Goal: Information Seeking & Learning: Learn about a topic

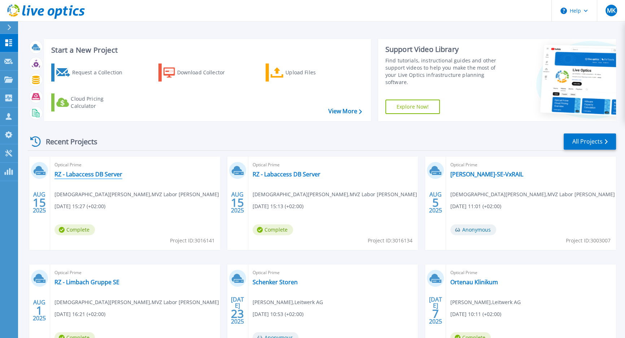
click at [113, 172] on link "RZ - Labaccess DB Server" at bounding box center [88, 174] width 68 height 7
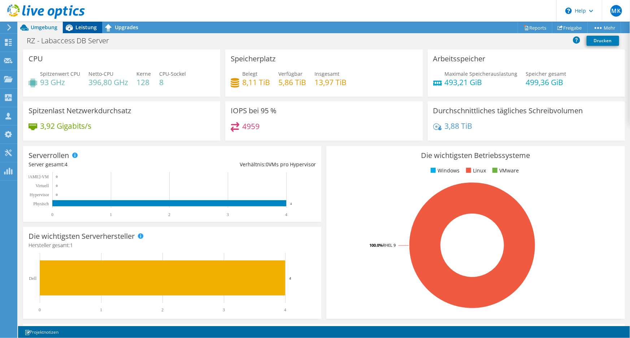
click at [85, 27] on span "Leistung" at bounding box center [85, 27] width 21 height 7
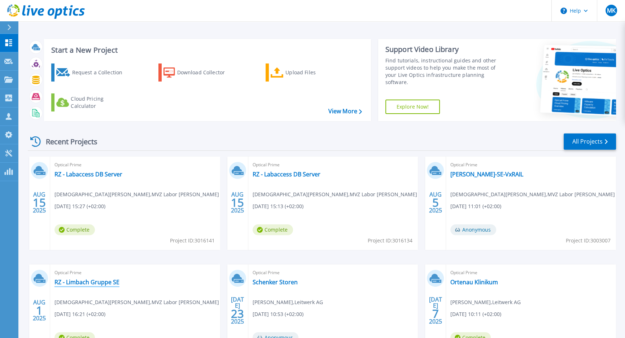
click at [107, 283] on link "RZ - Limbach Gruppe SE" at bounding box center [86, 282] width 65 height 7
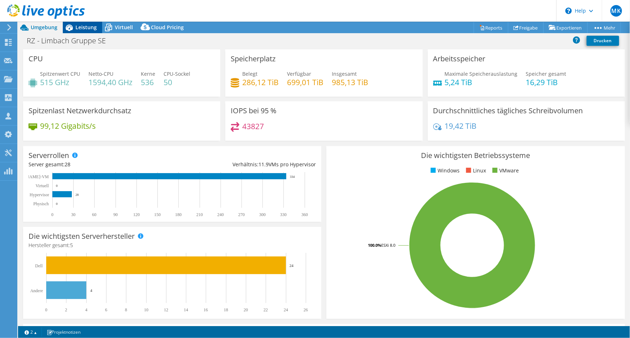
click at [90, 29] on span "Leistung" at bounding box center [85, 27] width 21 height 7
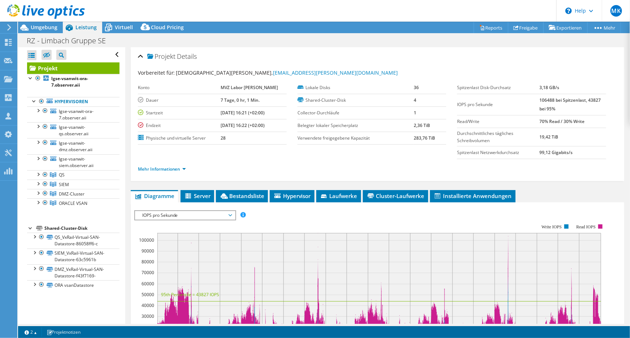
click at [45, 23] on div at bounding box center [42, 12] width 85 height 24
click at [69, 114] on span "lgse-vsanwit-ora-7.observer.aii" at bounding box center [76, 114] width 35 height 13
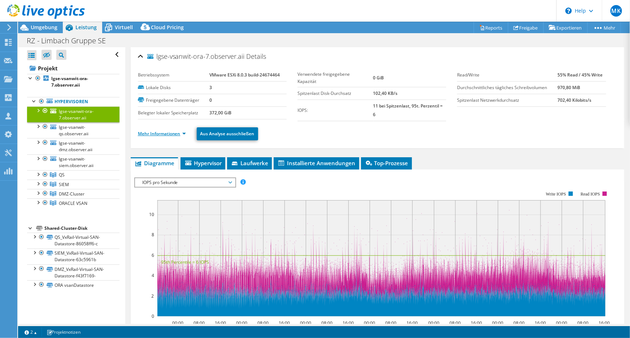
click at [172, 135] on link "Mehr Informationen" at bounding box center [162, 134] width 48 height 6
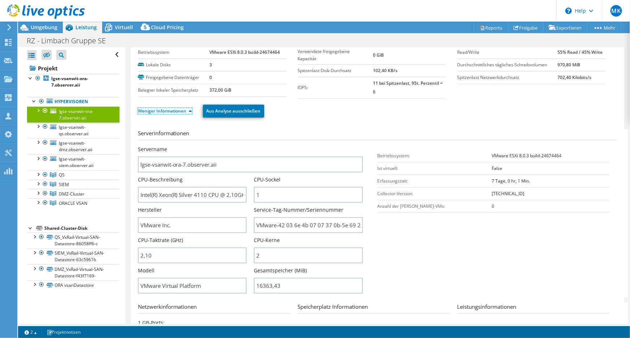
scroll to position [32, 0]
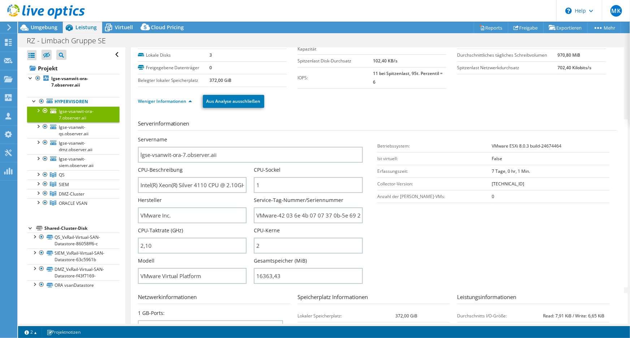
click at [46, 111] on div at bounding box center [44, 110] width 7 height 9
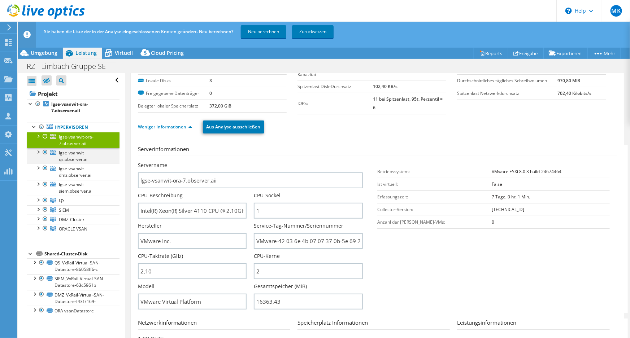
click at [48, 150] on div at bounding box center [44, 152] width 7 height 9
click at [45, 169] on div at bounding box center [44, 168] width 7 height 9
click at [44, 182] on div at bounding box center [44, 184] width 7 height 9
click at [260, 27] on link "Neu berechnen" at bounding box center [263, 31] width 45 height 13
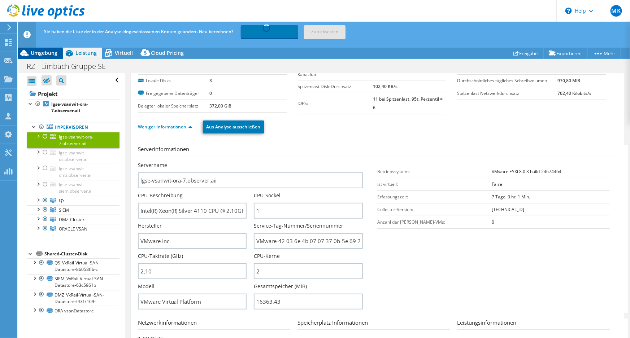
click at [51, 53] on span "Umgebung" at bounding box center [44, 52] width 27 height 7
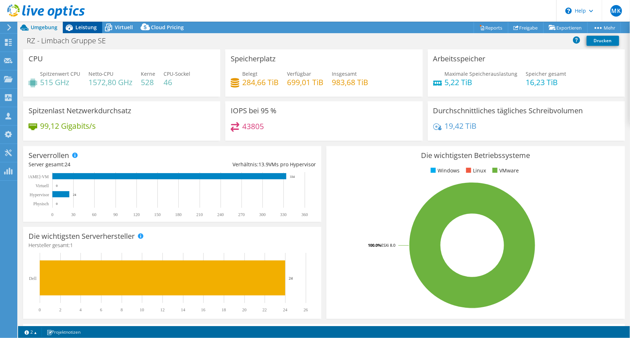
click at [88, 32] on div "Leistung" at bounding box center [82, 28] width 39 height 12
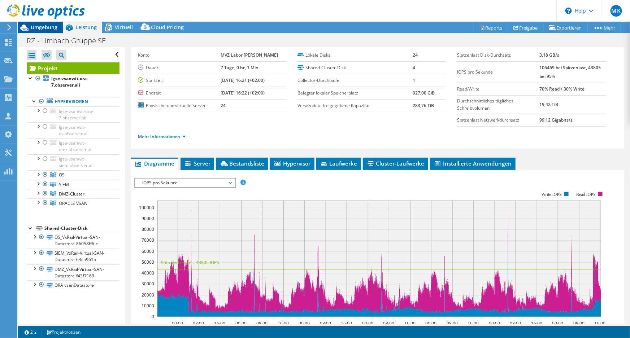
click at [61, 31] on div "Umgebung" at bounding box center [40, 28] width 45 height 12
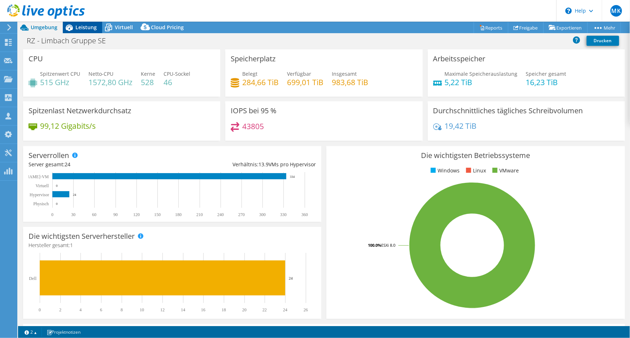
click at [95, 30] on span "Leistung" at bounding box center [85, 27] width 21 height 7
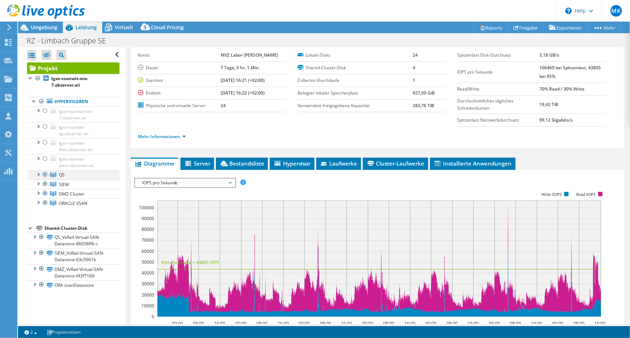
click at [40, 176] on div at bounding box center [37, 173] width 7 height 7
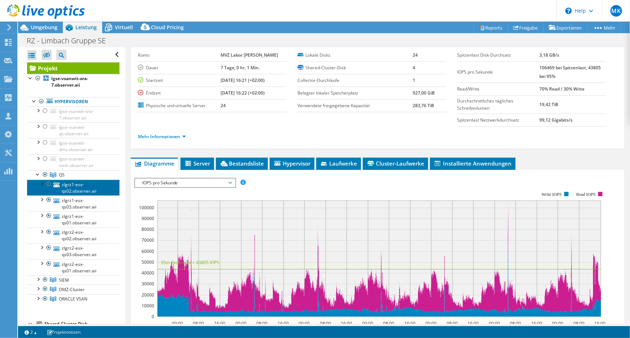
click at [69, 185] on link "zlgrz1-esx-qs02.observer.aii" at bounding box center [73, 188] width 92 height 16
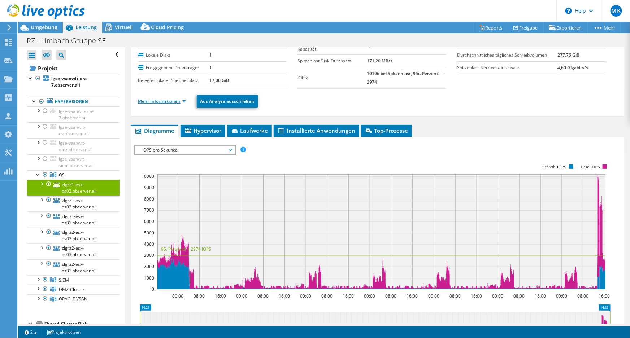
click at [161, 100] on link "Mehr Informationen" at bounding box center [162, 101] width 48 height 6
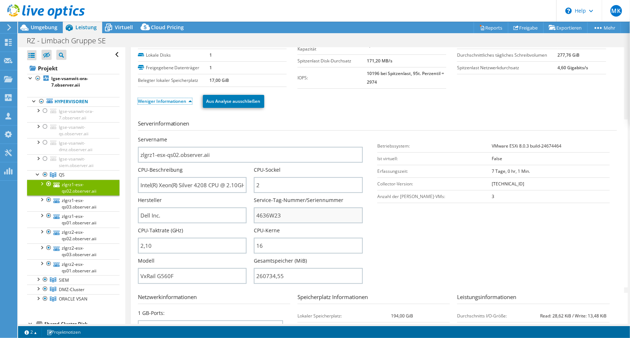
scroll to position [98, 0]
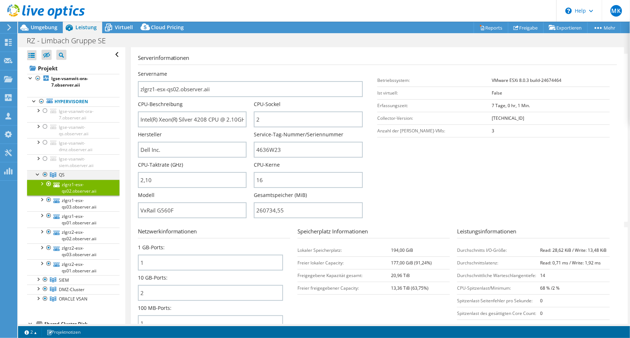
click at [35, 174] on div at bounding box center [37, 173] width 7 height 7
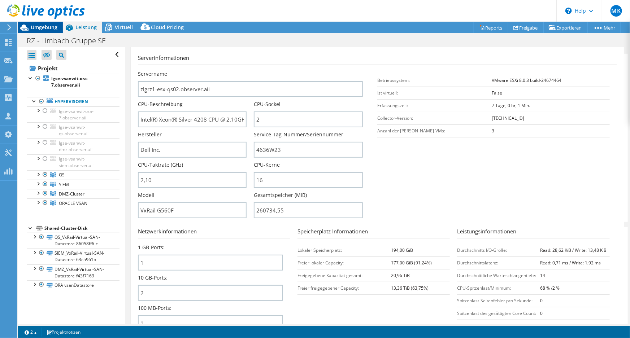
click at [44, 27] on span "Umgebung" at bounding box center [44, 27] width 27 height 7
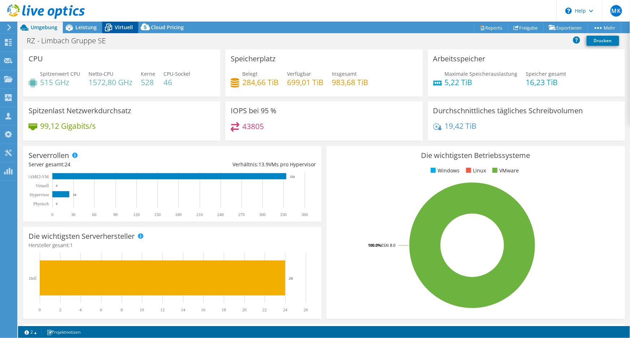
click at [123, 30] on span "Virtuell" at bounding box center [124, 27] width 18 height 7
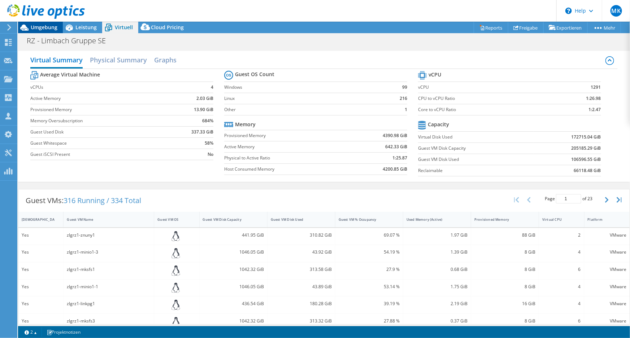
click at [41, 25] on span "Umgebung" at bounding box center [44, 27] width 27 height 7
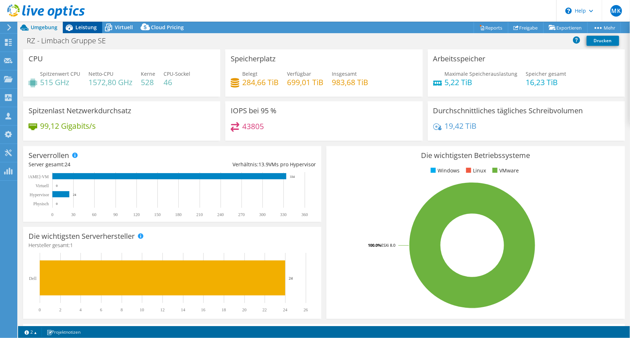
click at [86, 29] on span "Leistung" at bounding box center [85, 27] width 21 height 7
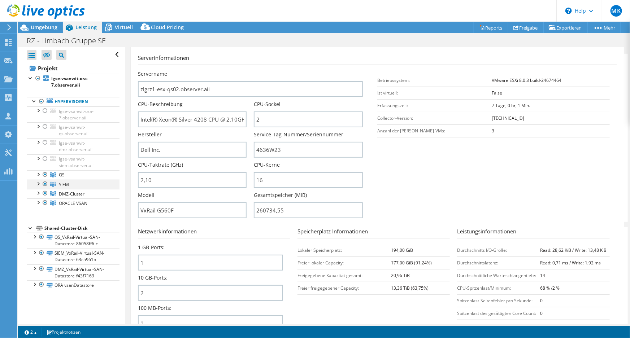
click at [47, 184] on div at bounding box center [44, 184] width 7 height 9
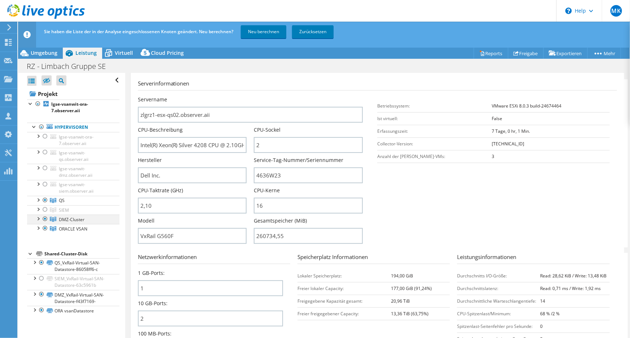
click at [46, 217] on div at bounding box center [44, 219] width 7 height 9
click at [46, 227] on div at bounding box center [44, 228] width 7 height 9
click at [249, 35] on link "Neu berechnen" at bounding box center [263, 31] width 45 height 13
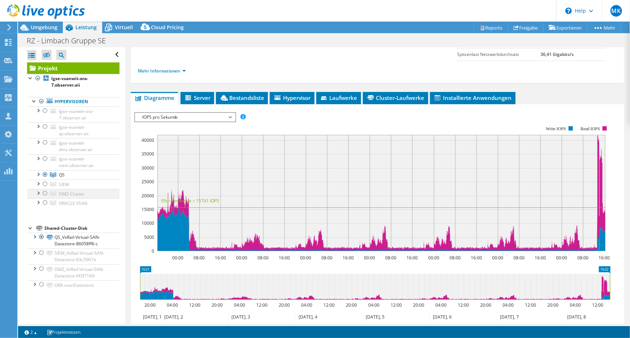
click at [47, 192] on div at bounding box center [44, 193] width 7 height 9
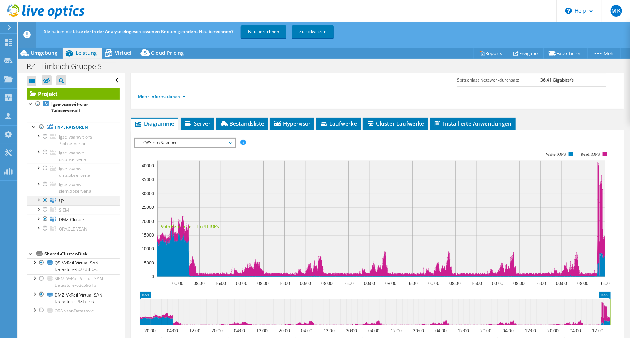
click at [43, 200] on div at bounding box center [44, 200] width 7 height 9
click at [262, 32] on link "Neu berechnen" at bounding box center [263, 31] width 45 height 13
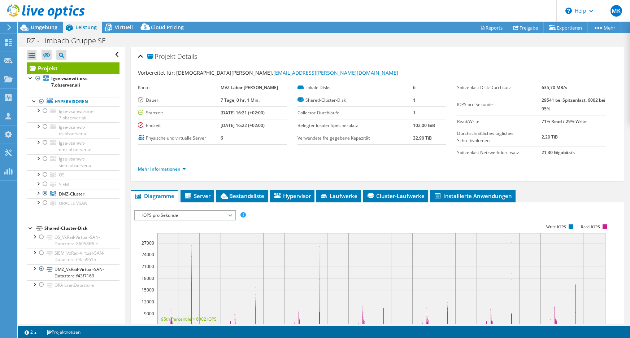
select select "USD"
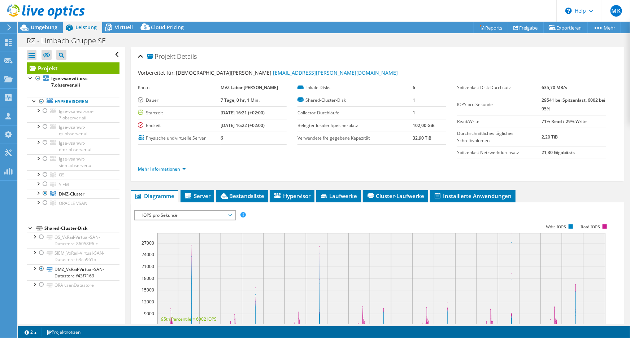
scroll to position [98, 0]
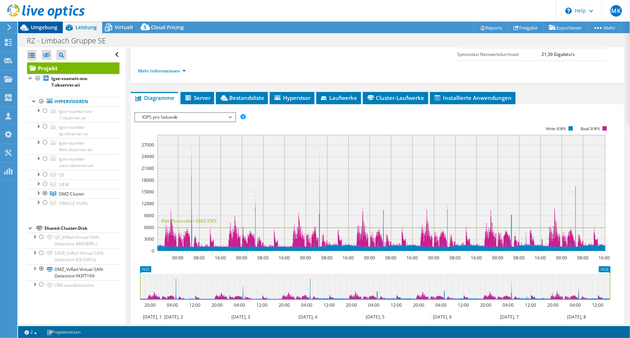
click at [54, 31] on div "Umgebung" at bounding box center [40, 28] width 45 height 12
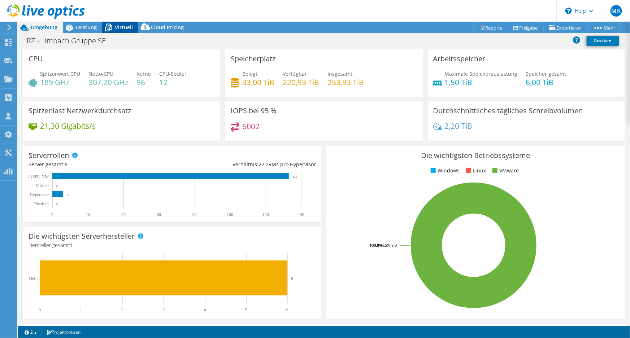
click at [128, 31] on div "Virtuell" at bounding box center [120, 28] width 36 height 12
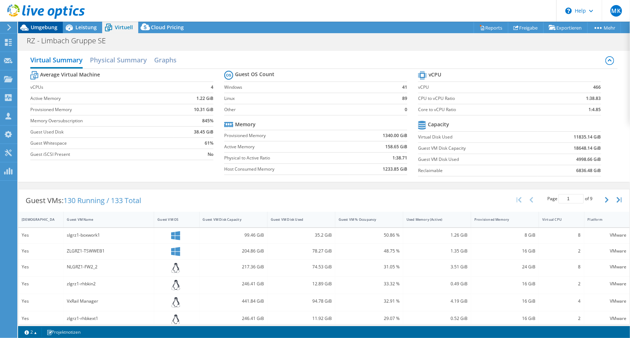
click at [48, 28] on span "Umgebung" at bounding box center [44, 27] width 27 height 7
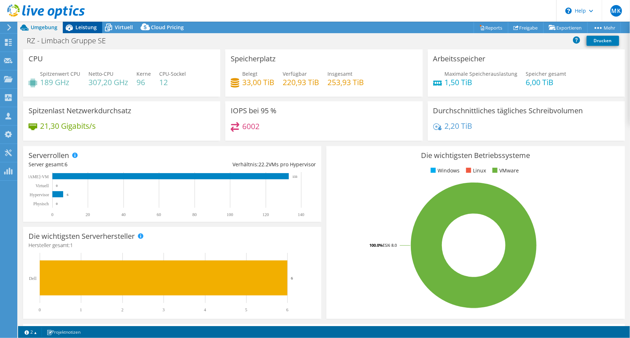
click at [78, 26] on span "Leistung" at bounding box center [85, 27] width 21 height 7
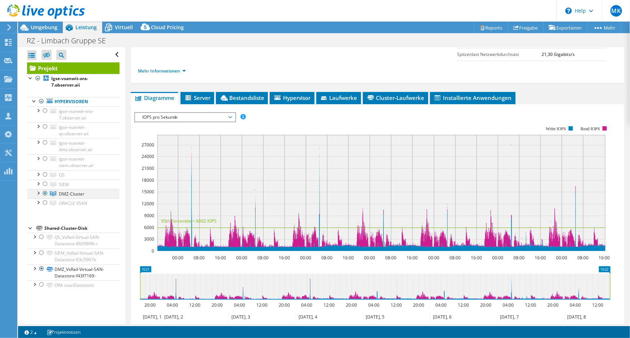
click at [45, 192] on div at bounding box center [44, 193] width 7 height 9
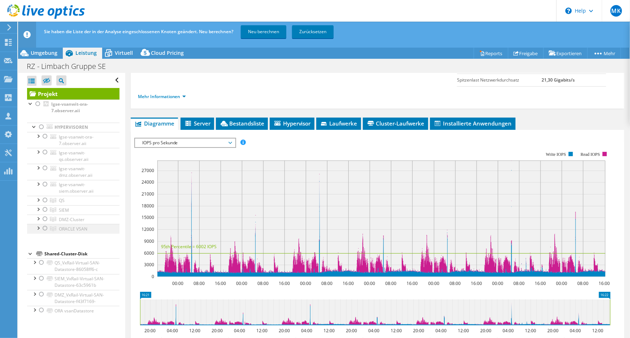
click at [45, 229] on div at bounding box center [44, 228] width 7 height 9
click at [272, 33] on link "Neu berechnen" at bounding box center [263, 31] width 45 height 13
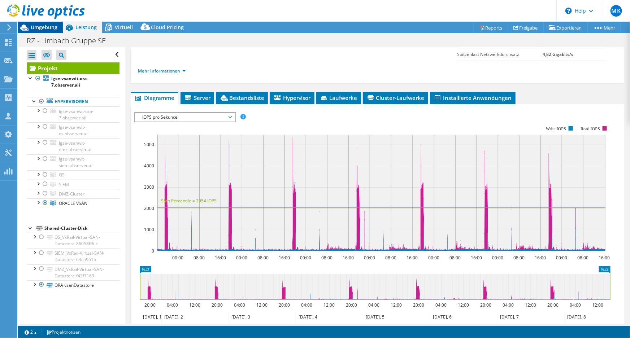
click at [46, 26] on span "Umgebung" at bounding box center [44, 27] width 27 height 7
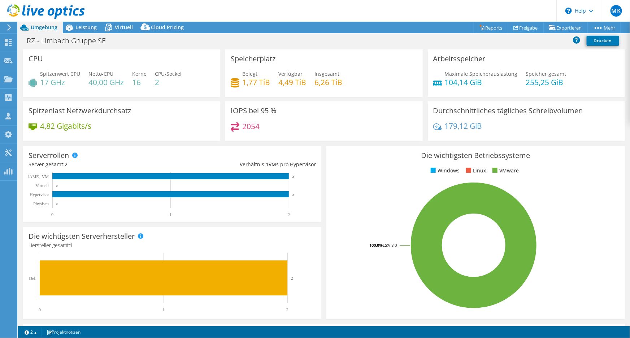
click at [49, 28] on span "Umgebung" at bounding box center [44, 27] width 27 height 7
click at [123, 26] on span "Virtuell" at bounding box center [124, 27] width 18 height 7
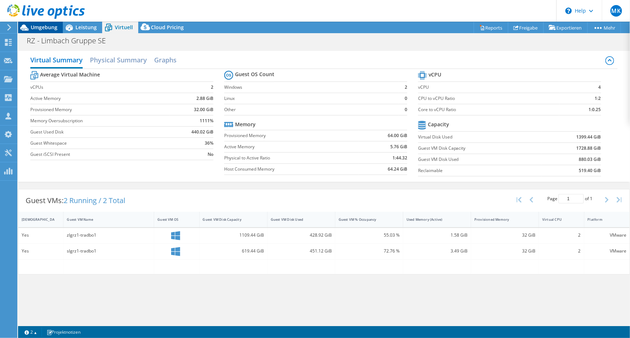
click at [40, 27] on span "Umgebung" at bounding box center [44, 27] width 27 height 7
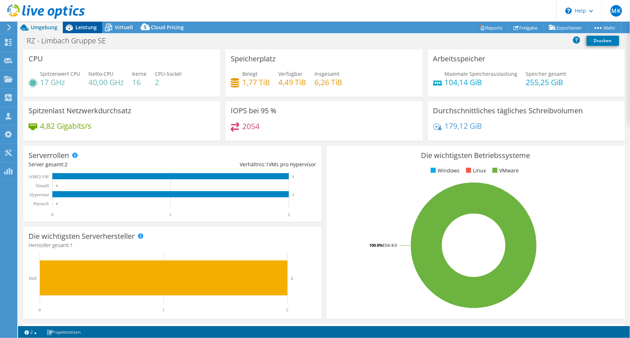
click at [84, 24] on span "Leistung" at bounding box center [85, 27] width 21 height 7
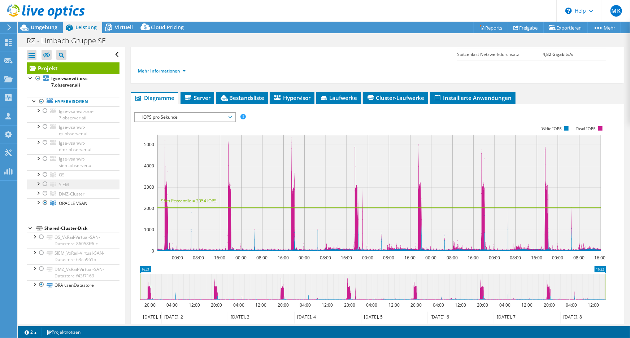
click at [50, 182] on icon at bounding box center [53, 184] width 6 height 5
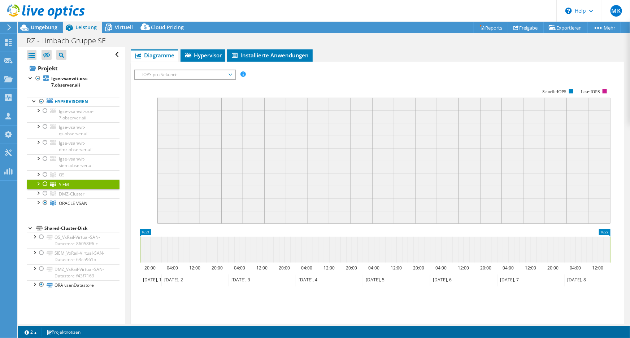
click at [45, 184] on div at bounding box center [44, 184] width 7 height 9
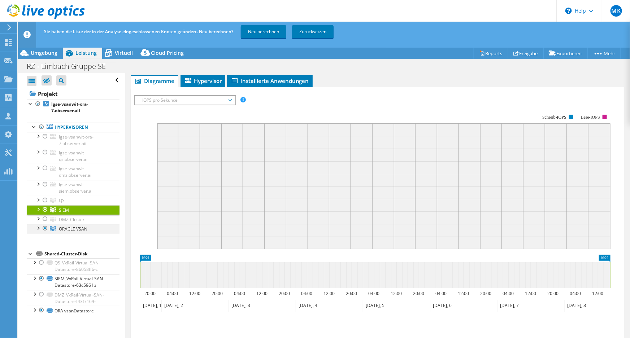
click at [45, 227] on div at bounding box center [44, 228] width 7 height 9
click at [252, 31] on link "Neu berechnen" at bounding box center [263, 31] width 45 height 13
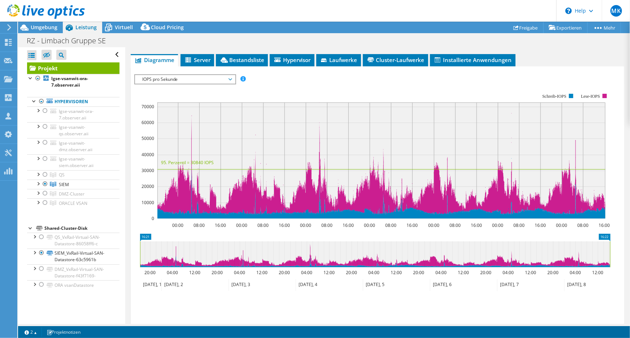
click at [49, 30] on span "Umgebung" at bounding box center [44, 27] width 27 height 7
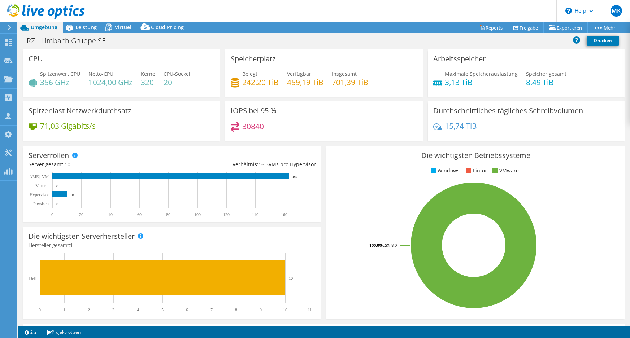
select select "USD"
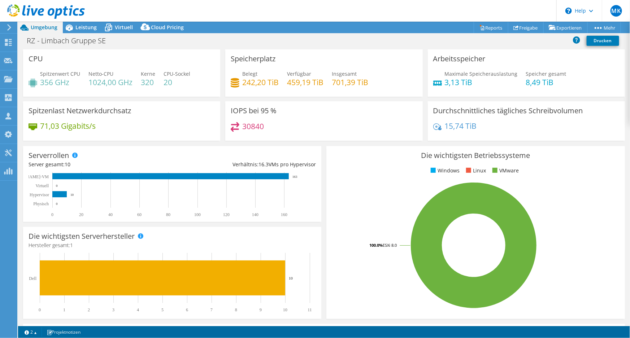
scroll to position [98, 0]
click at [120, 27] on span "Virtuell" at bounding box center [124, 27] width 18 height 7
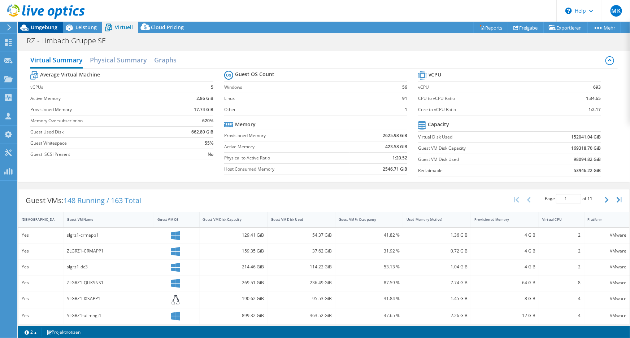
click at [58, 33] on div "Umgebung" at bounding box center [40, 28] width 45 height 12
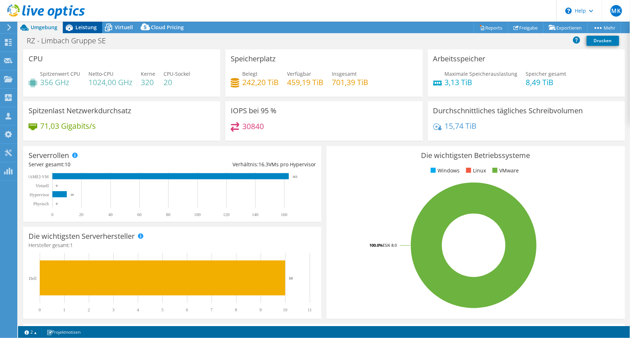
click at [85, 26] on span "Leistung" at bounding box center [85, 27] width 21 height 7
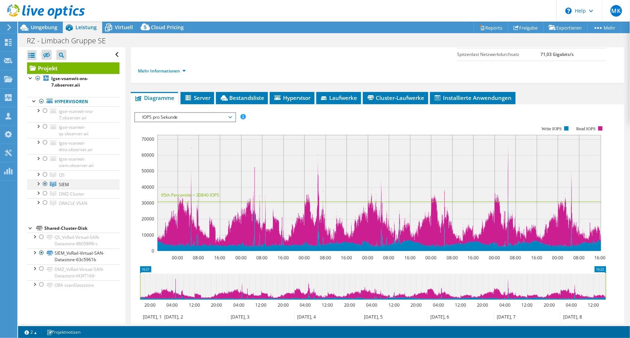
click at [44, 185] on div at bounding box center [44, 184] width 7 height 9
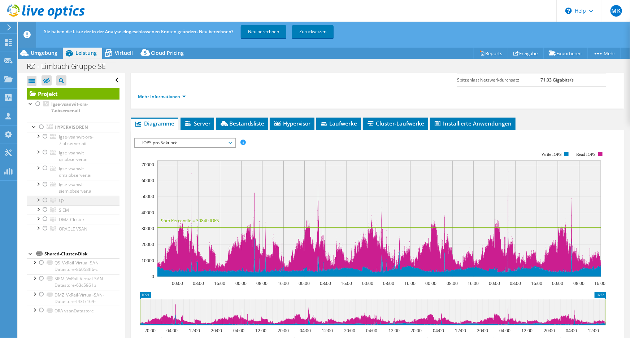
click at [43, 198] on div at bounding box center [44, 200] width 7 height 9
click at [250, 35] on link "Neu berechnen" at bounding box center [263, 31] width 45 height 13
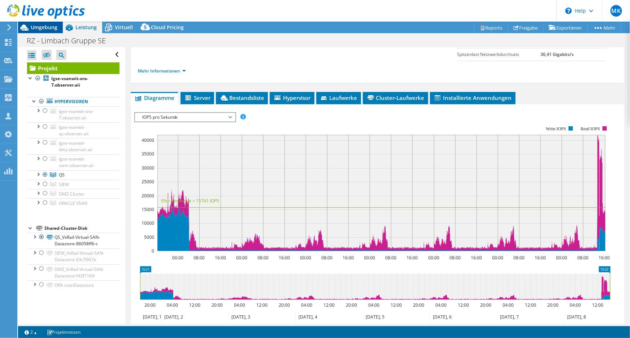
click at [30, 26] on icon at bounding box center [24, 27] width 13 height 13
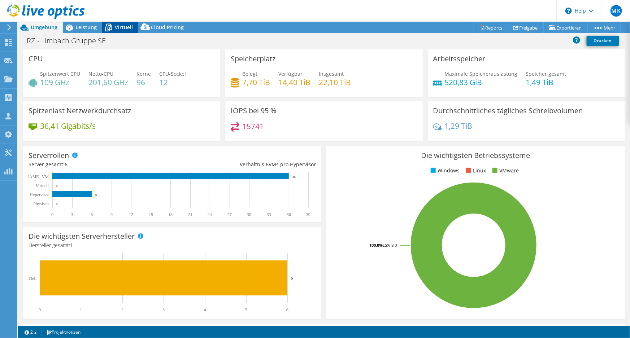
click at [127, 27] on span "Virtuell" at bounding box center [124, 27] width 18 height 7
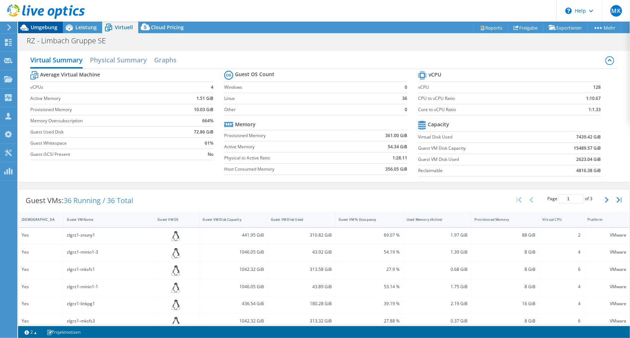
click at [43, 30] on span "Umgebung" at bounding box center [44, 27] width 27 height 7
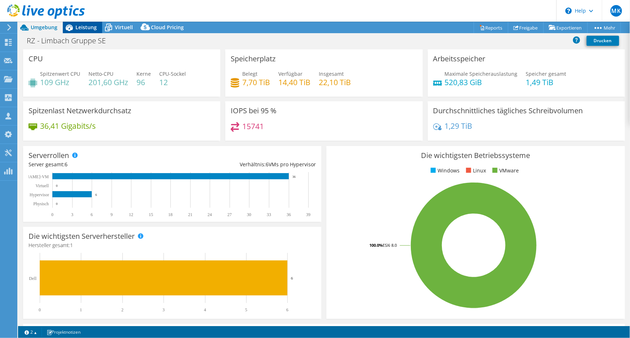
click at [83, 28] on span "Leistung" at bounding box center [85, 27] width 21 height 7
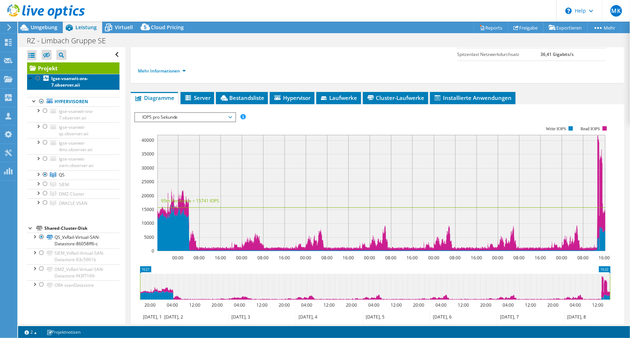
click at [79, 79] on b "lgse-vsanwit-ora-7.observer.aii" at bounding box center [69, 81] width 37 height 13
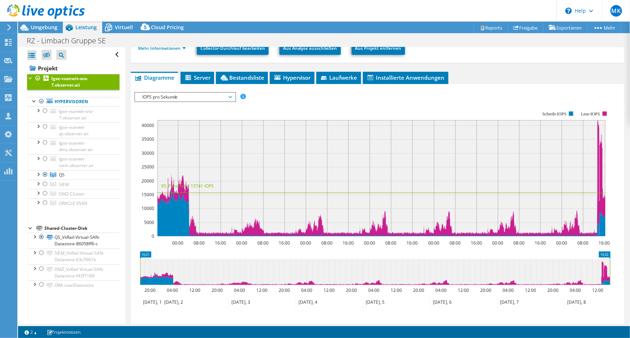
scroll to position [0, 0]
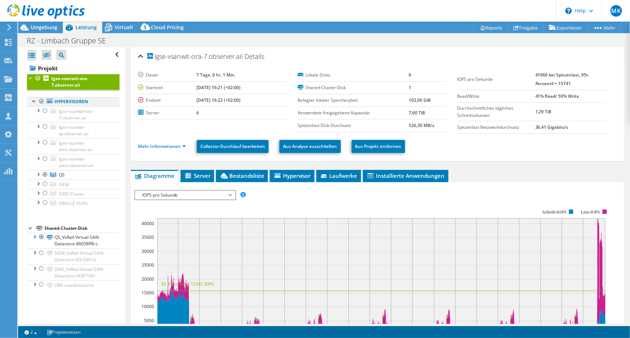
click at [38, 101] on div at bounding box center [41, 101] width 7 height 9
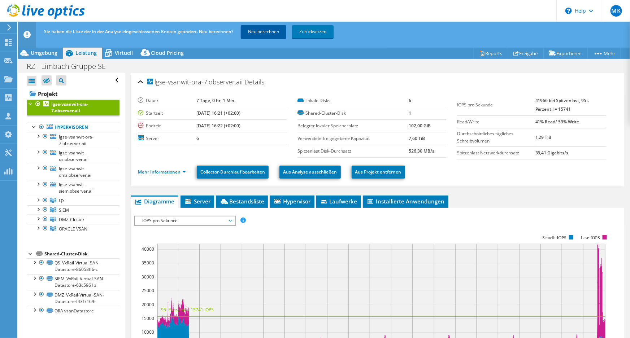
click at [261, 31] on link "Neu berechnen" at bounding box center [263, 31] width 45 height 13
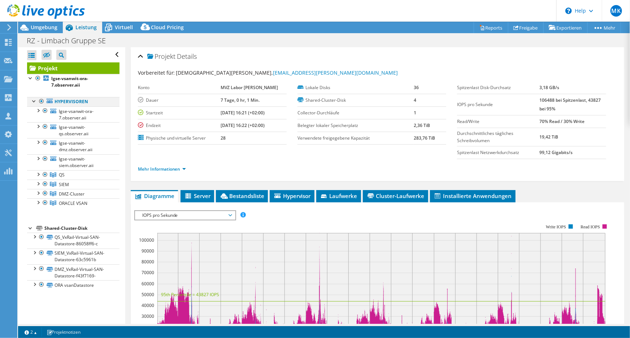
click at [34, 101] on div at bounding box center [34, 100] width 7 height 7
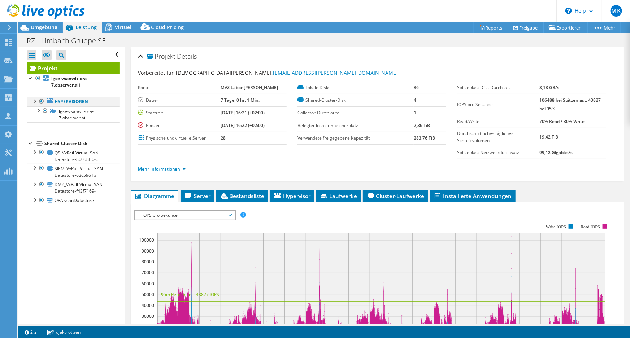
click at [34, 101] on div at bounding box center [34, 100] width 7 height 7
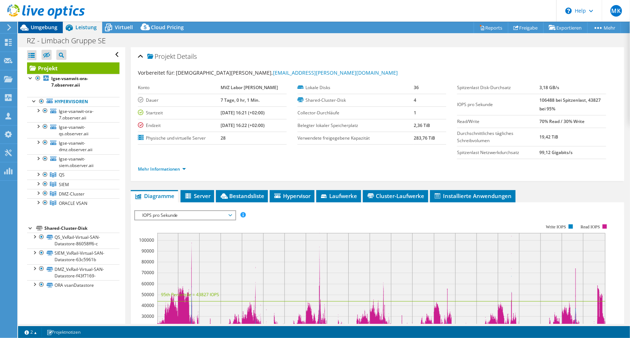
click at [56, 29] on span "Umgebung" at bounding box center [44, 27] width 27 height 7
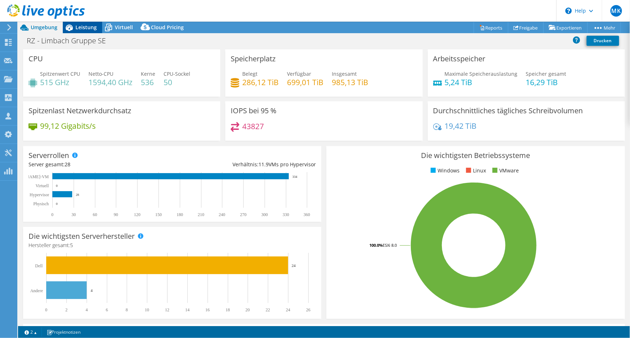
click at [81, 29] on span "Leistung" at bounding box center [85, 27] width 21 height 7
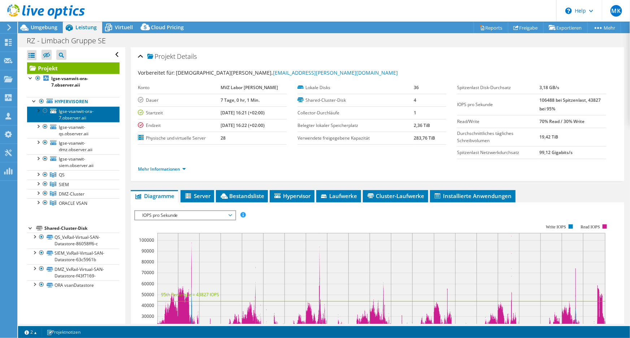
click at [66, 114] on span "lgse-vsanwit-ora-7.observer.aii" at bounding box center [76, 114] width 35 height 13
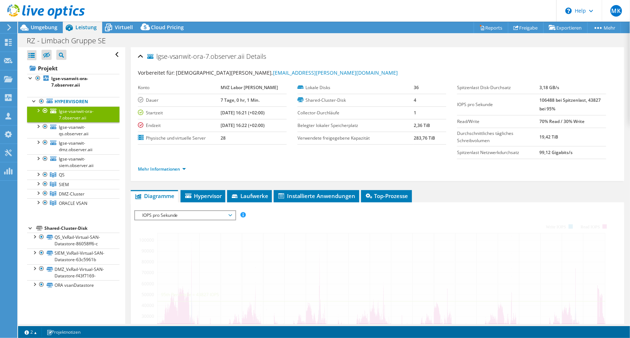
click at [39, 108] on div at bounding box center [37, 109] width 7 height 7
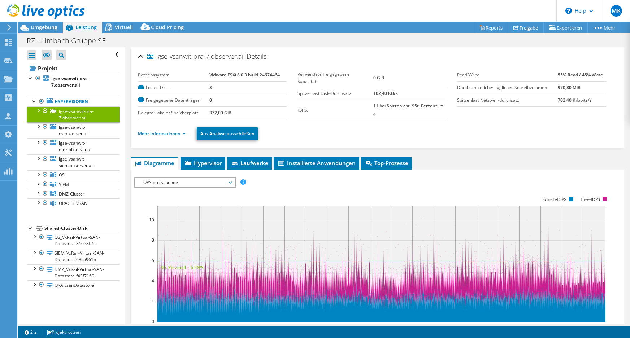
select select "USD"
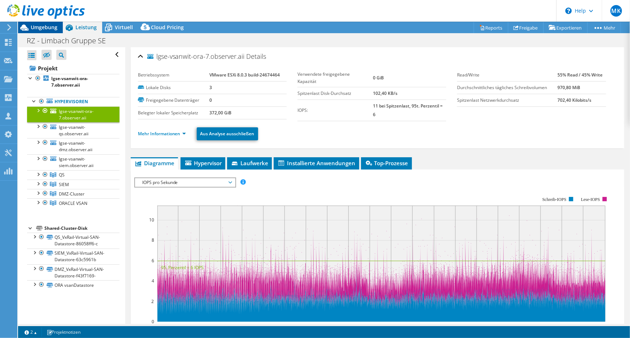
click at [50, 30] on span "Umgebung" at bounding box center [44, 27] width 27 height 7
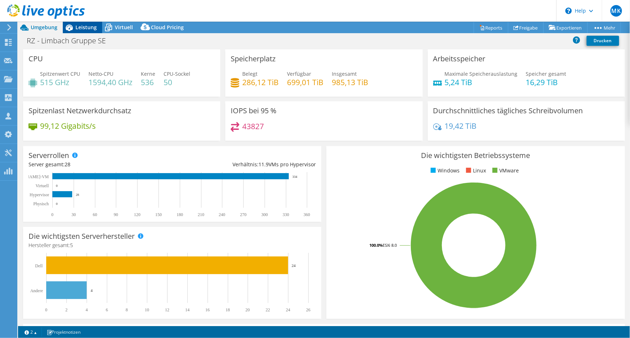
click at [86, 32] on div "Leistung" at bounding box center [82, 28] width 39 height 12
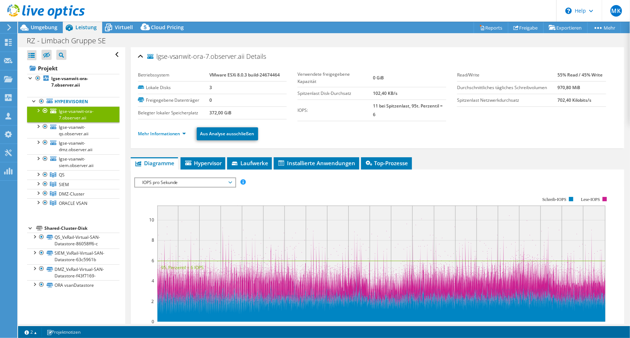
click at [197, 179] on span "IOPS pro Sekunde" at bounding box center [185, 182] width 93 height 9
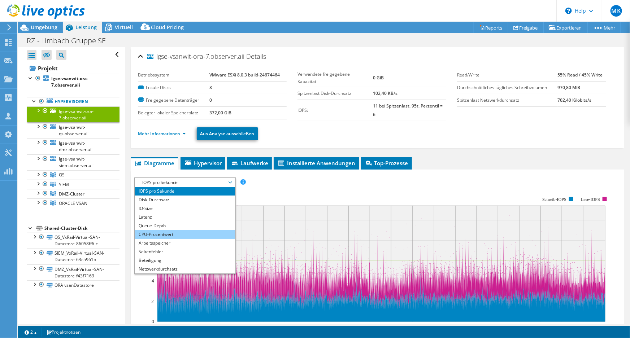
click at [166, 231] on li "CPU-Prozentwert" at bounding box center [185, 234] width 100 height 9
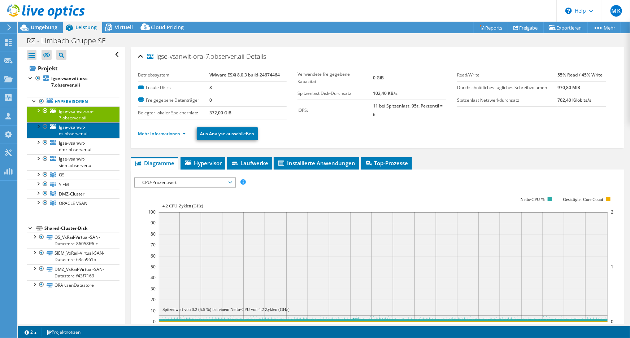
click at [79, 129] on span "lgse-vsanwit-qs.observer.aii" at bounding box center [74, 130] width 30 height 13
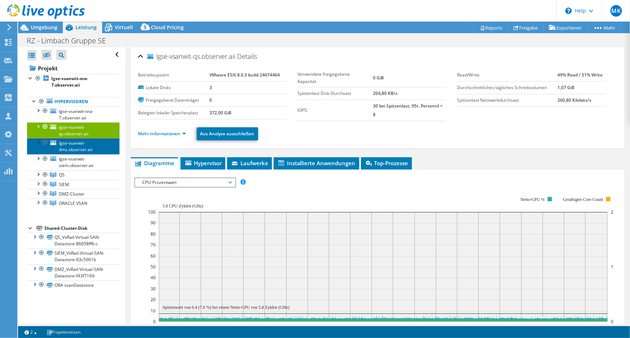
click at [74, 148] on span "lgse-vsanwit-dmz.observer.aii" at bounding box center [76, 146] width 34 height 13
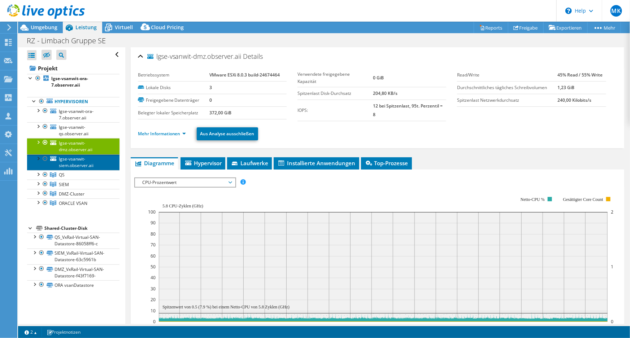
click at [70, 160] on span "lgse-vsanwit-siem.observer.aii" at bounding box center [76, 162] width 35 height 13
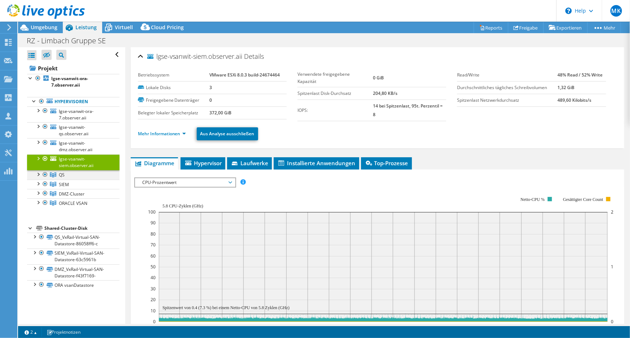
click at [37, 174] on div at bounding box center [37, 173] width 7 height 7
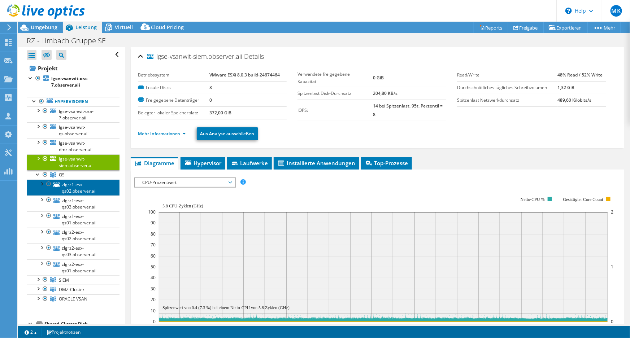
click at [65, 181] on link "zlgrz1-esx-qs02.observer.aii" at bounding box center [73, 188] width 92 height 16
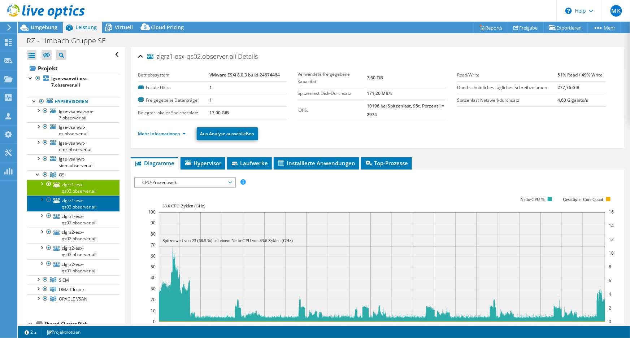
click at [76, 202] on link "zlgrz1-esx-qs03.observer.aii" at bounding box center [73, 204] width 92 height 16
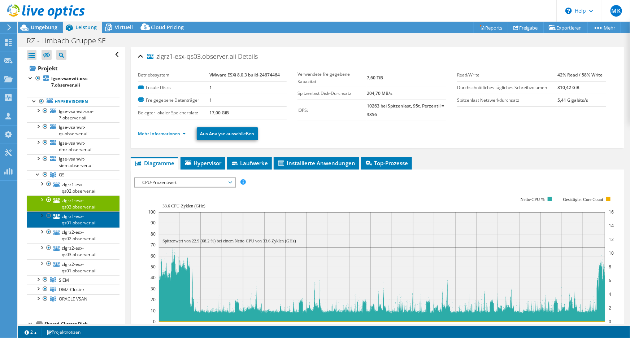
click at [74, 219] on link "zlgrz1-esx-qs01.observer.aii" at bounding box center [73, 219] width 92 height 16
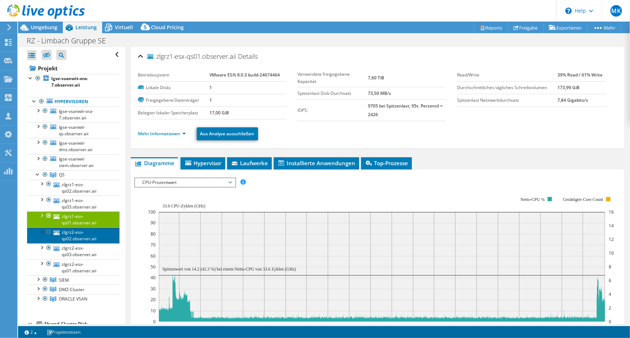
click at [67, 235] on link "zlgrz2-esx-qs02.observer.aii" at bounding box center [73, 236] width 92 height 16
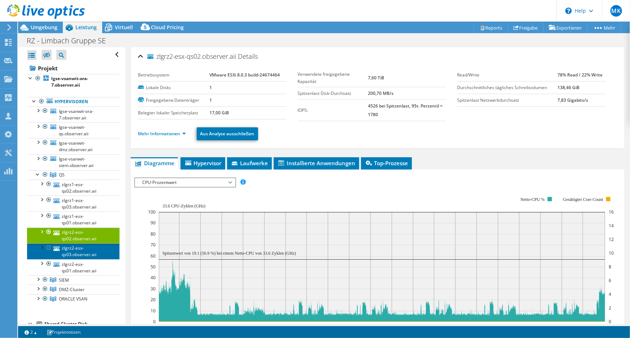
click at [68, 250] on link "zlgrz2-esx-qs03.observer.aii" at bounding box center [73, 252] width 92 height 16
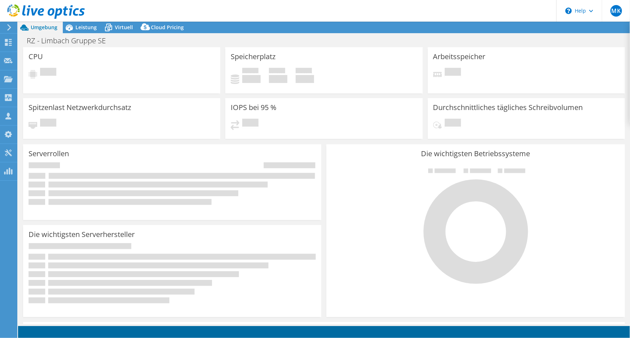
select select "USD"
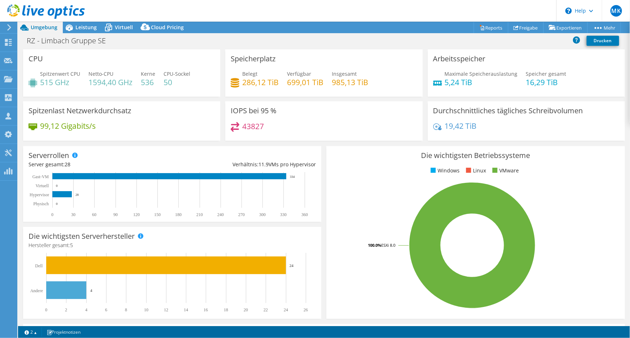
click at [224, 10] on header "MK Vertriebspartner [PERSON_NAME] [EMAIL_ADDRESS][DOMAIN_NAME] Leitwerk AG My P…" at bounding box center [315, 11] width 630 height 22
click at [83, 27] on span "Leistung" at bounding box center [85, 27] width 21 height 7
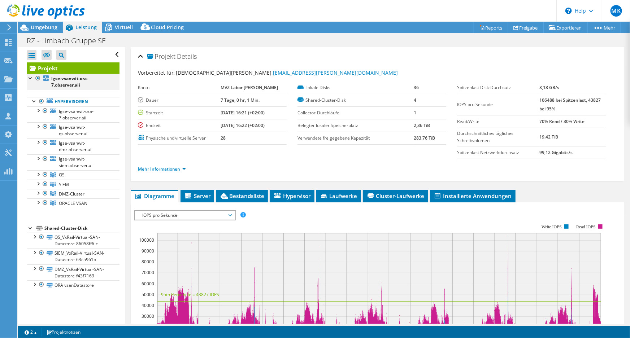
click at [29, 77] on div at bounding box center [30, 77] width 7 height 7
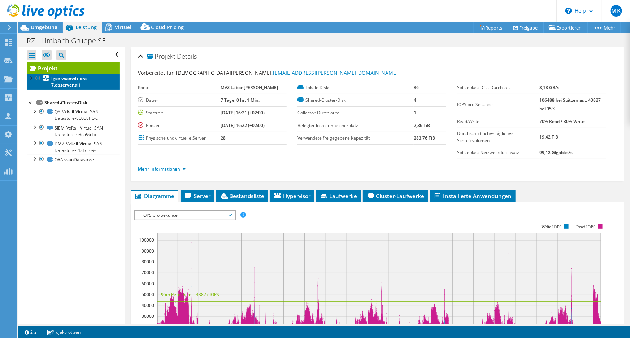
click at [64, 77] on b "lgse-vsanwit-ora-7.observer.aii" at bounding box center [69, 81] width 37 height 13
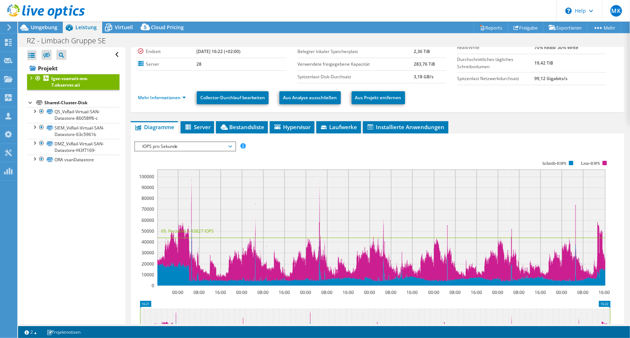
scroll to position [98, 0]
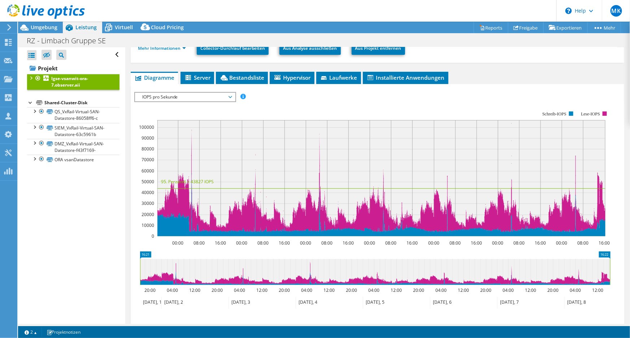
click at [205, 97] on span "IOPS pro Sekunde" at bounding box center [185, 97] width 93 height 9
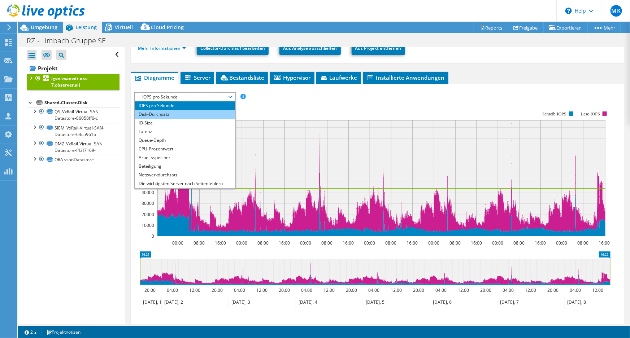
click at [202, 113] on li "Disk-Durchsatz" at bounding box center [185, 114] width 100 height 9
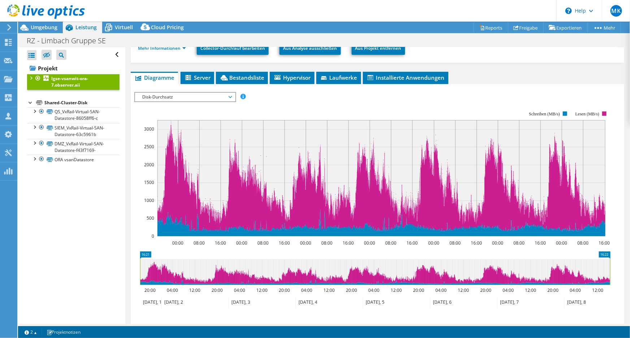
click at [206, 94] on span "Disk-Durchsatz" at bounding box center [185, 97] width 93 height 9
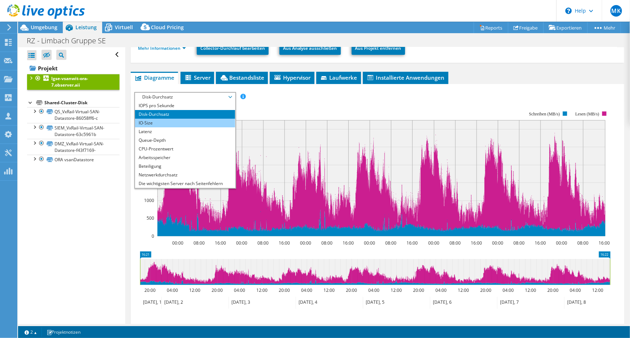
click at [203, 119] on li "IO-Size" at bounding box center [185, 123] width 100 height 9
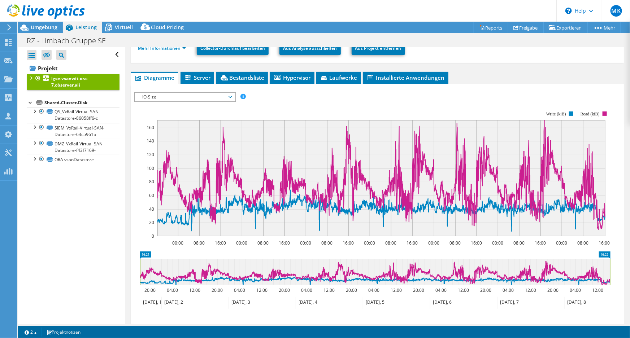
click at [214, 97] on span "IO-Size" at bounding box center [185, 97] width 93 height 9
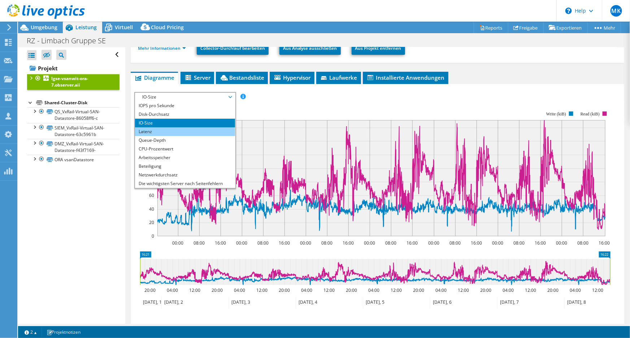
click at [208, 128] on li "Latenz" at bounding box center [185, 131] width 100 height 9
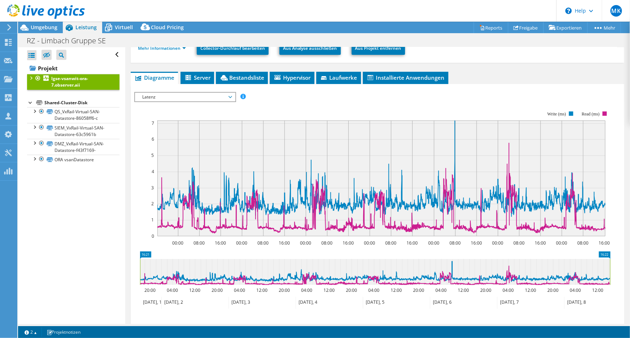
click at [216, 94] on span "Latenz" at bounding box center [185, 97] width 93 height 9
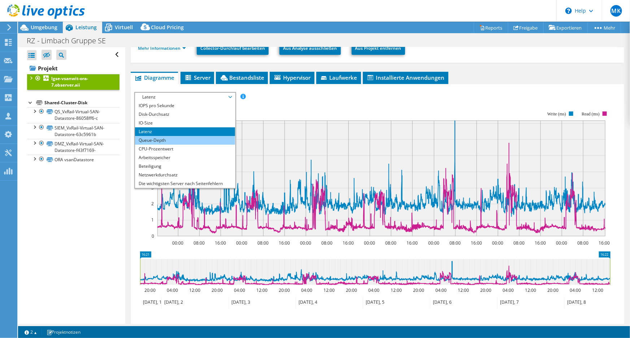
click at [212, 137] on li "Queue-Depth" at bounding box center [185, 140] width 100 height 9
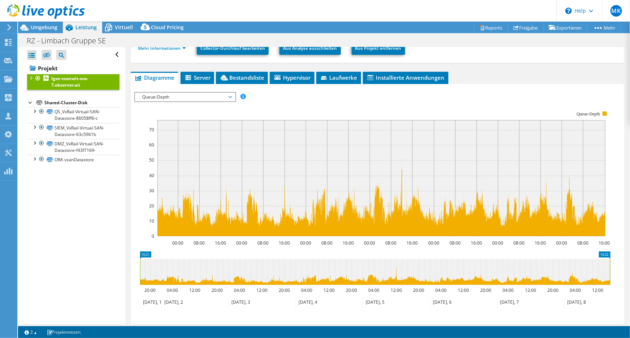
click at [204, 99] on span "Queue-Depth" at bounding box center [185, 97] width 93 height 9
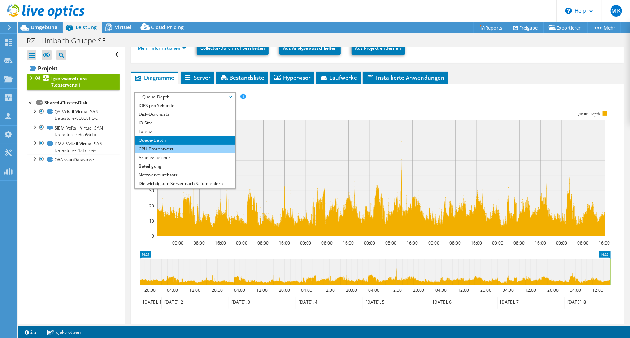
click at [170, 147] on li "CPU-Prozentwert" at bounding box center [185, 149] width 100 height 9
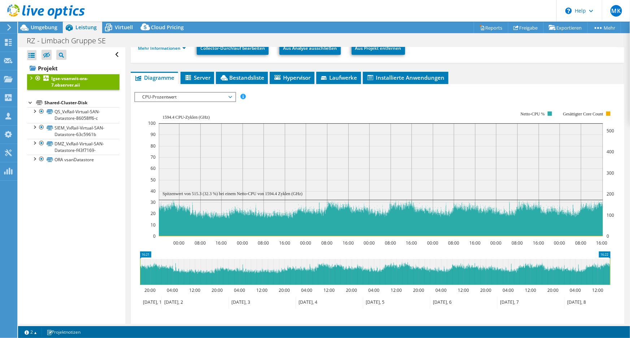
click at [195, 96] on span "CPU-Prozentwert" at bounding box center [185, 97] width 93 height 9
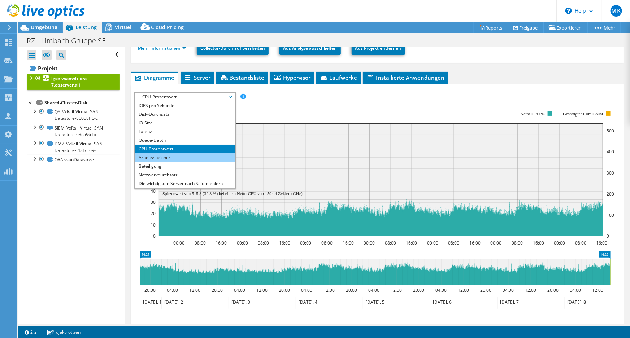
click at [178, 156] on li "Arbeitsspeicher" at bounding box center [185, 157] width 100 height 9
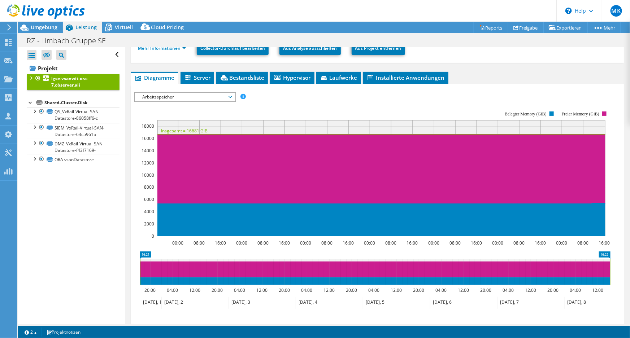
click at [186, 94] on span "Arbeitsspeicher" at bounding box center [185, 97] width 93 height 9
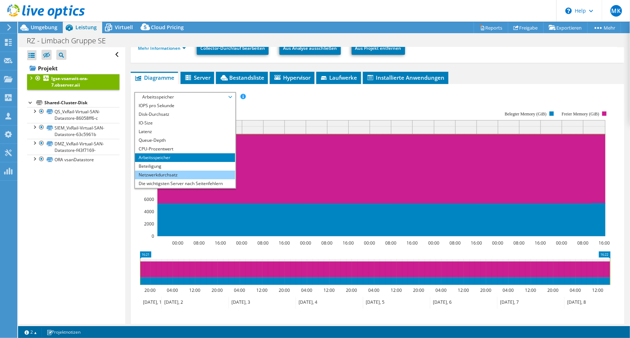
click at [178, 172] on li "Netzwerkdurchsatz" at bounding box center [185, 175] width 100 height 9
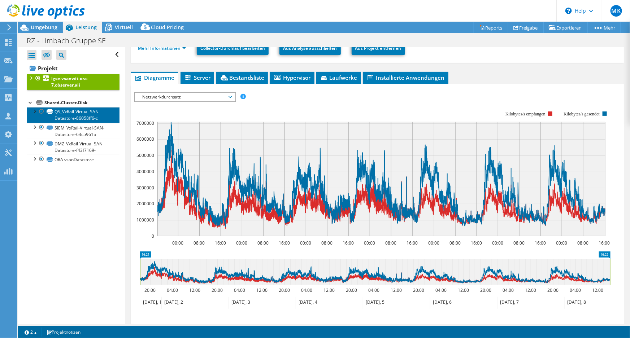
click at [74, 115] on link "QS_VxRail-Virtual-SAN-Datastore-86058ff6-c" at bounding box center [73, 115] width 92 height 16
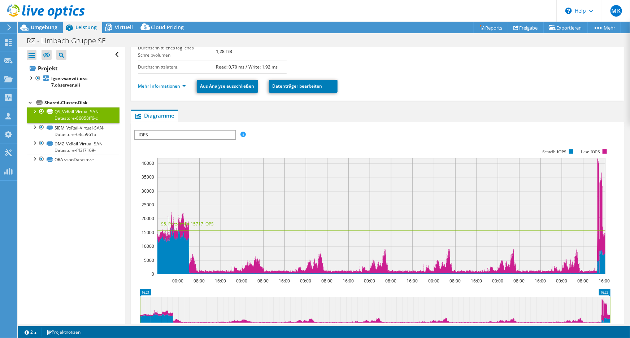
click at [200, 135] on span "IOPS" at bounding box center [185, 135] width 100 height 9
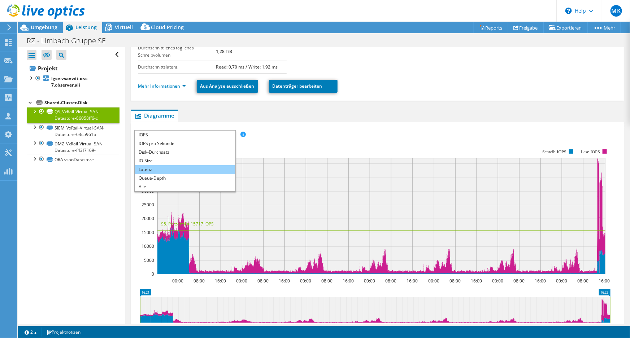
click at [183, 170] on li "Latenz" at bounding box center [185, 169] width 100 height 9
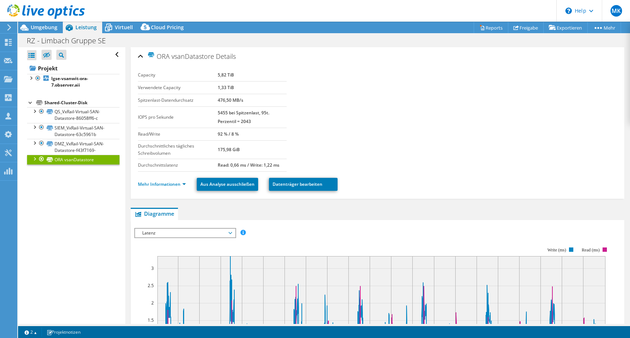
select select "USD"
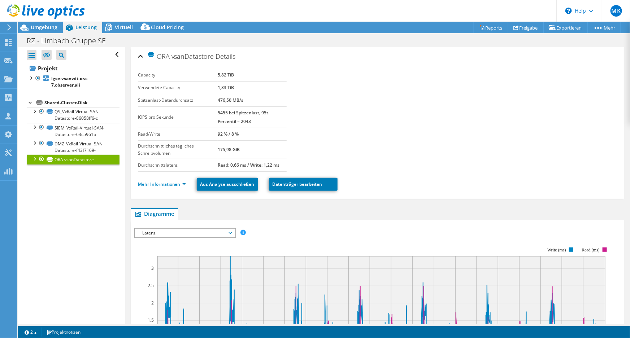
scroll to position [98, 0]
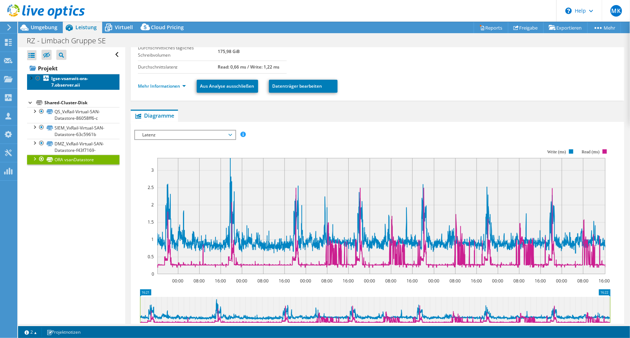
click at [65, 83] on b "lgse-vsanwit-ora-7.observer.aii" at bounding box center [69, 81] width 37 height 13
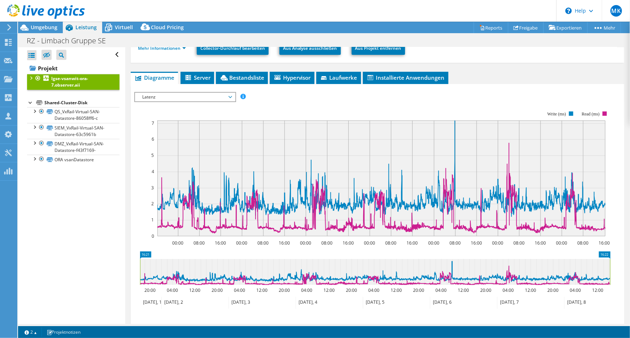
click at [178, 95] on span "Latenz" at bounding box center [185, 97] width 93 height 9
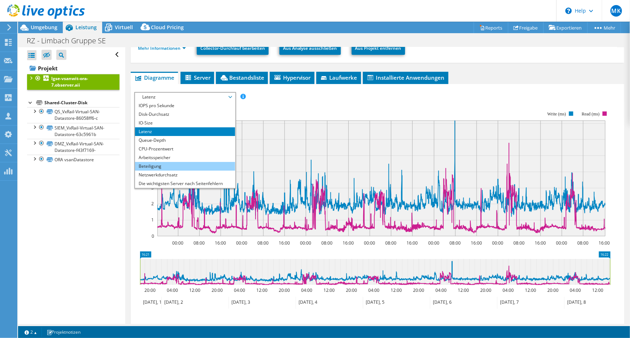
scroll to position [26, 0]
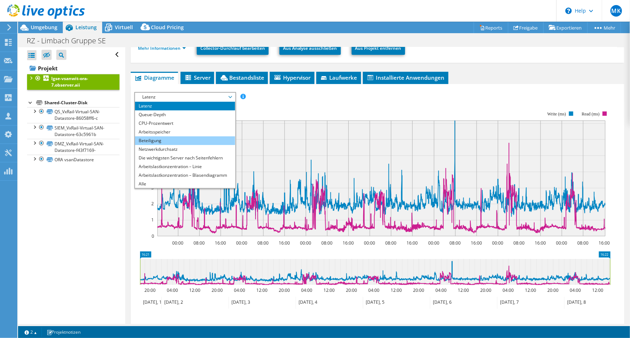
click at [189, 164] on li "Arbeitslastkonzentration – Linie" at bounding box center [185, 166] width 100 height 9
